Goal: Task Accomplishment & Management: Manage account settings

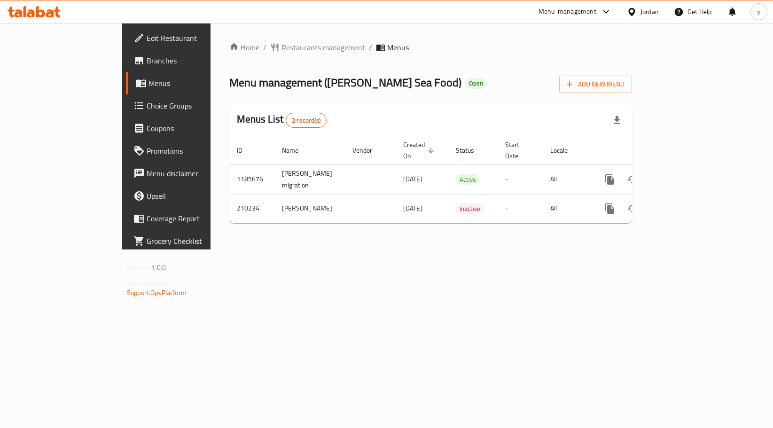
click at [38, 13] on icon at bounding box center [40, 11] width 9 height 11
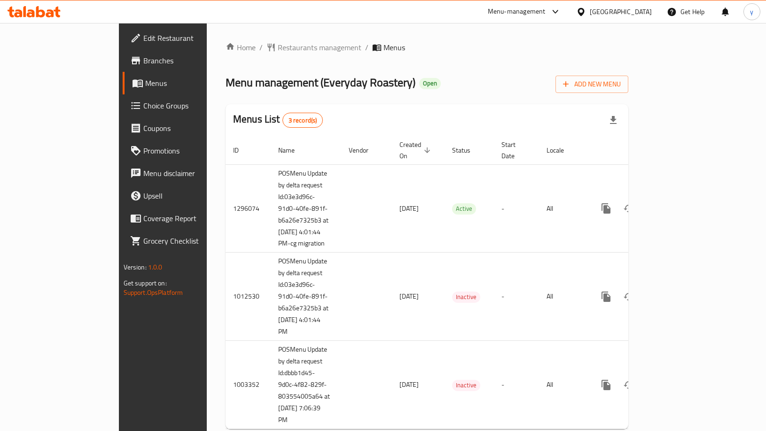
click at [143, 106] on span "Choice Groups" at bounding box center [191, 105] width 96 height 11
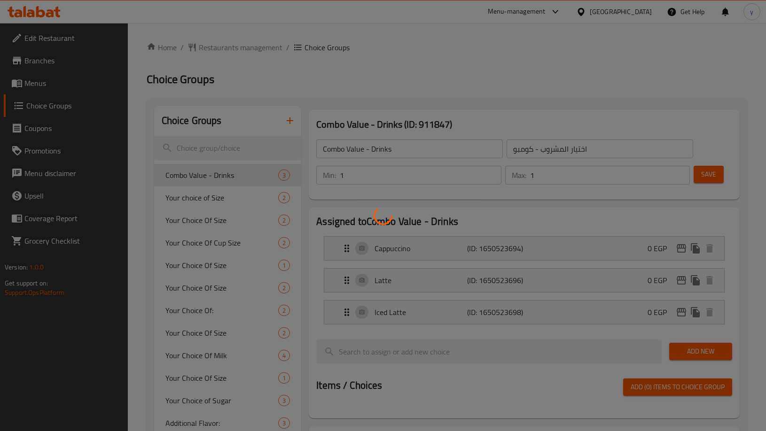
click at [190, 358] on div at bounding box center [383, 215] width 766 height 431
click at [193, 357] on div at bounding box center [383, 215] width 766 height 431
click at [195, 354] on div at bounding box center [383, 215] width 766 height 431
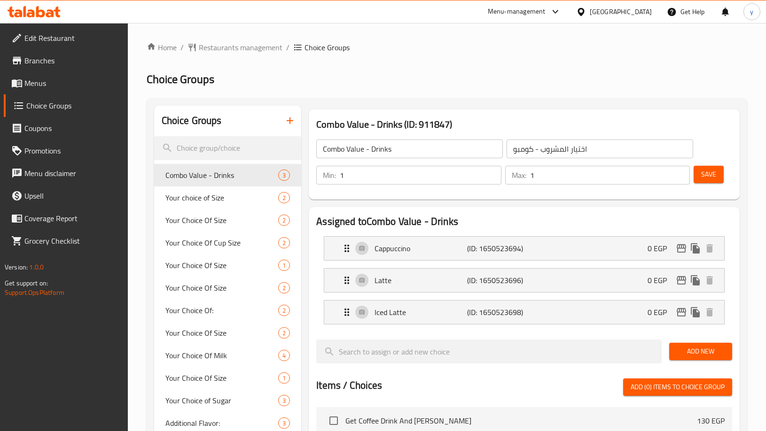
click at [195, 354] on span "Your Choice Of Milk" at bounding box center [221, 355] width 113 height 11
type input "Your Choice Of Milk"
type input "إختيارك من اللبن"
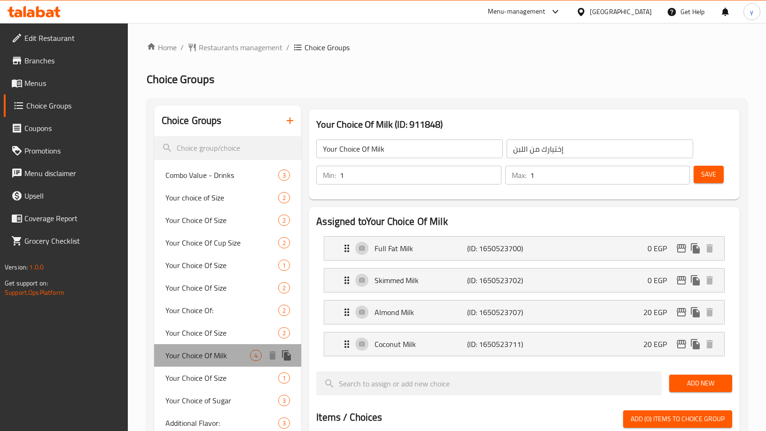
click at [195, 354] on span "Your Choice Of Milk" at bounding box center [207, 355] width 85 height 11
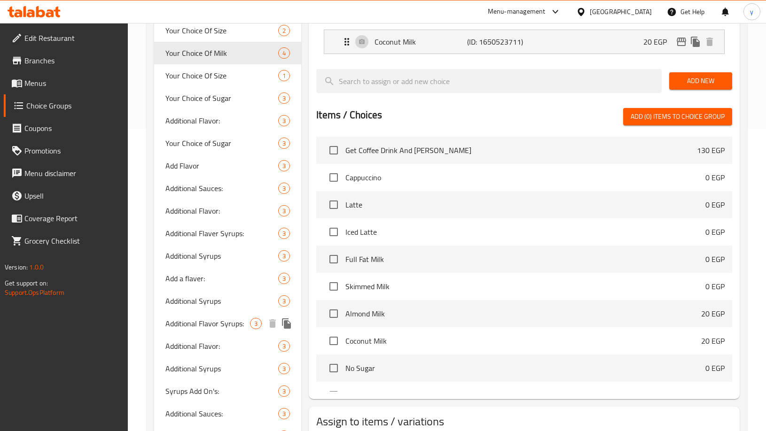
scroll to position [276, 0]
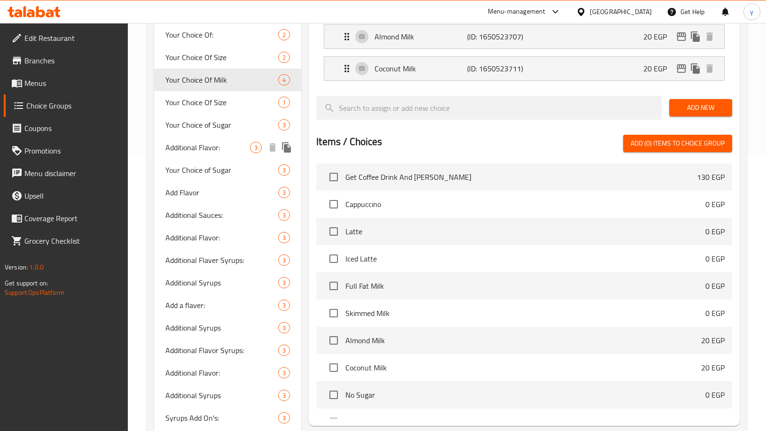
click at [187, 148] on span "Additional Flavor:" at bounding box center [207, 147] width 85 height 11
type input "Additional Flavor:"
type input "نكهه إضافيه:"
type input "0"
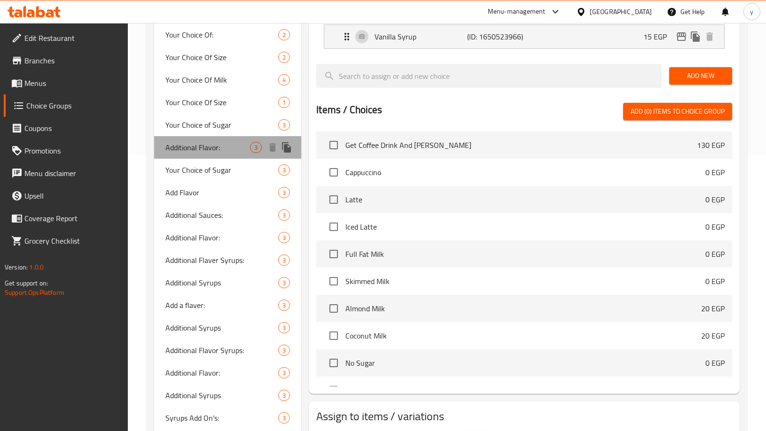
click at [187, 148] on span "Additional Flavor:" at bounding box center [207, 147] width 85 height 11
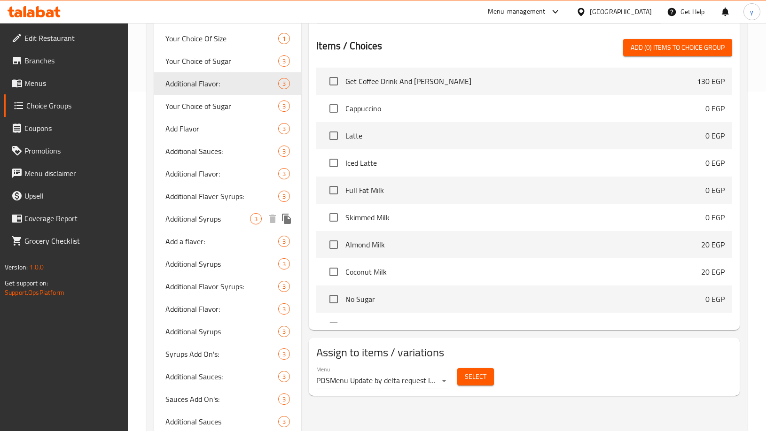
scroll to position [323, 0]
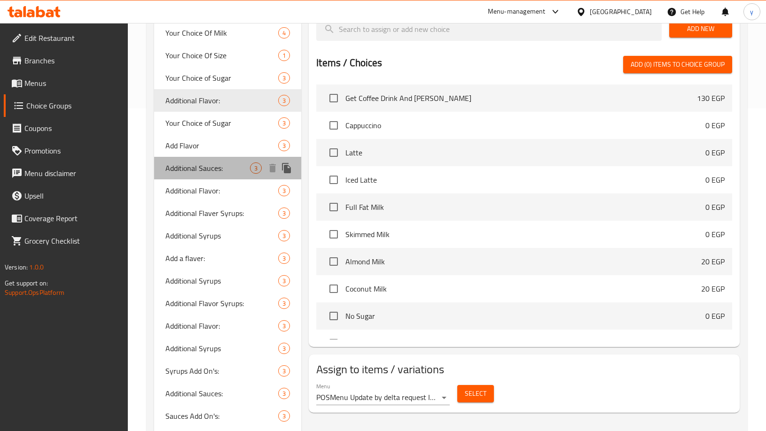
click at [221, 167] on span "Additional Sauces:" at bounding box center [207, 167] width 85 height 11
type input "Additional Sauces:"
type input "اضافة صوص:"
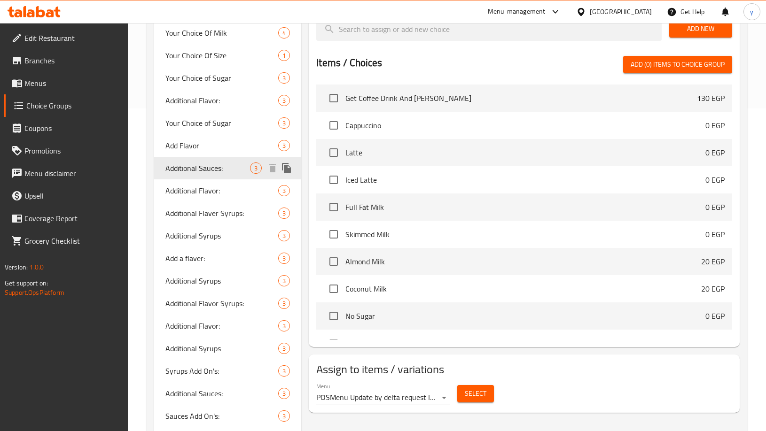
click at [221, 167] on span "Additional Sauces:" at bounding box center [207, 167] width 85 height 11
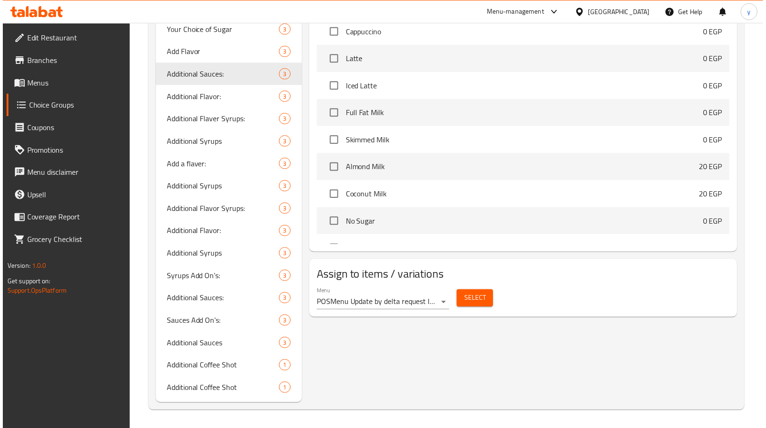
scroll to position [398, 0]
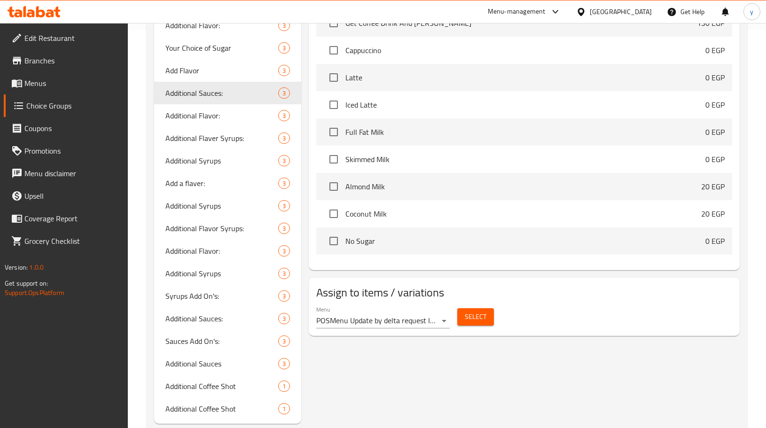
click at [45, 15] on icon at bounding box center [34, 11] width 53 height 11
